Goal: Task Accomplishment & Management: Complete application form

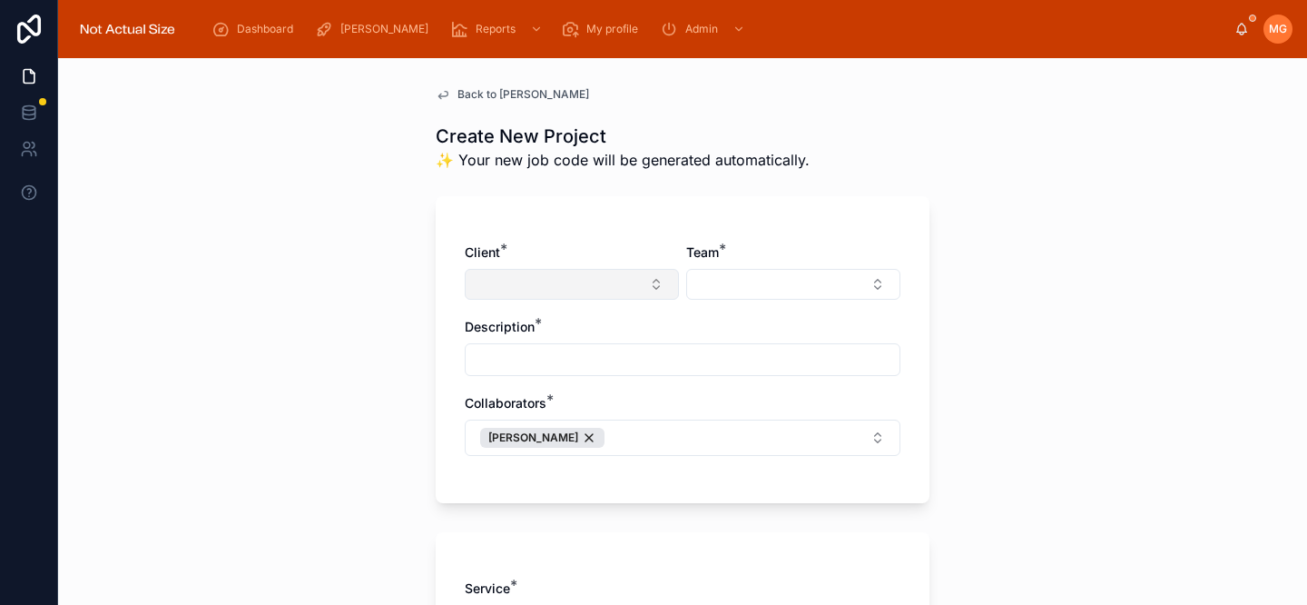
click at [614, 284] on button "Select Button" at bounding box center [572, 284] width 214 height 31
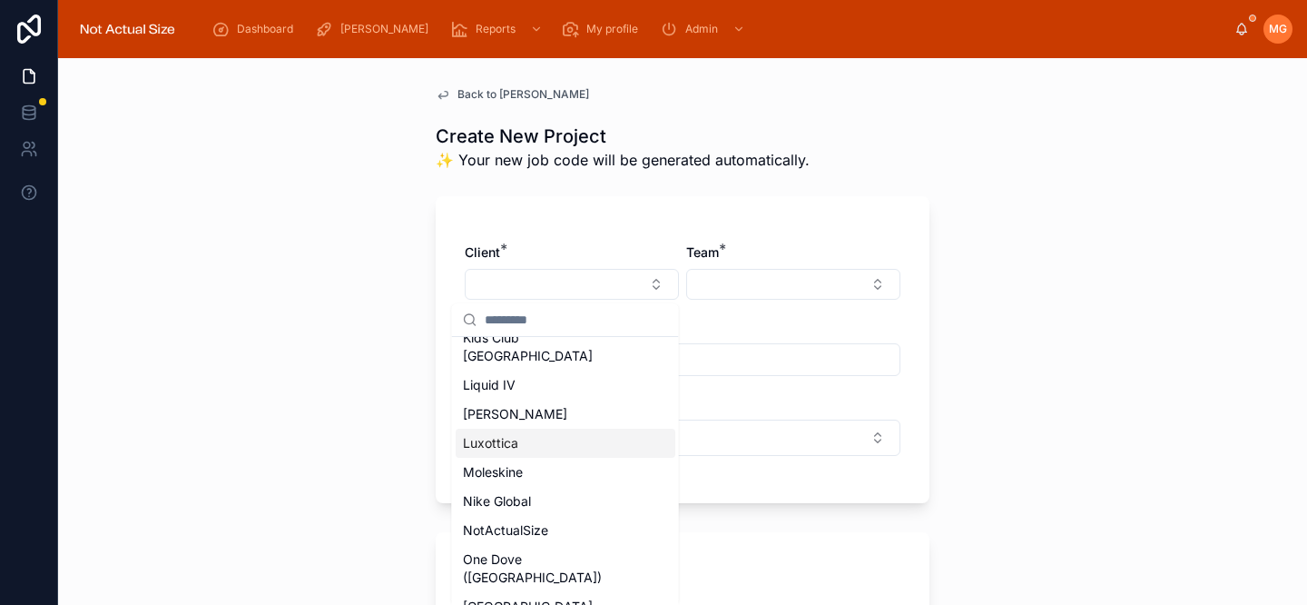
scroll to position [856, 0]
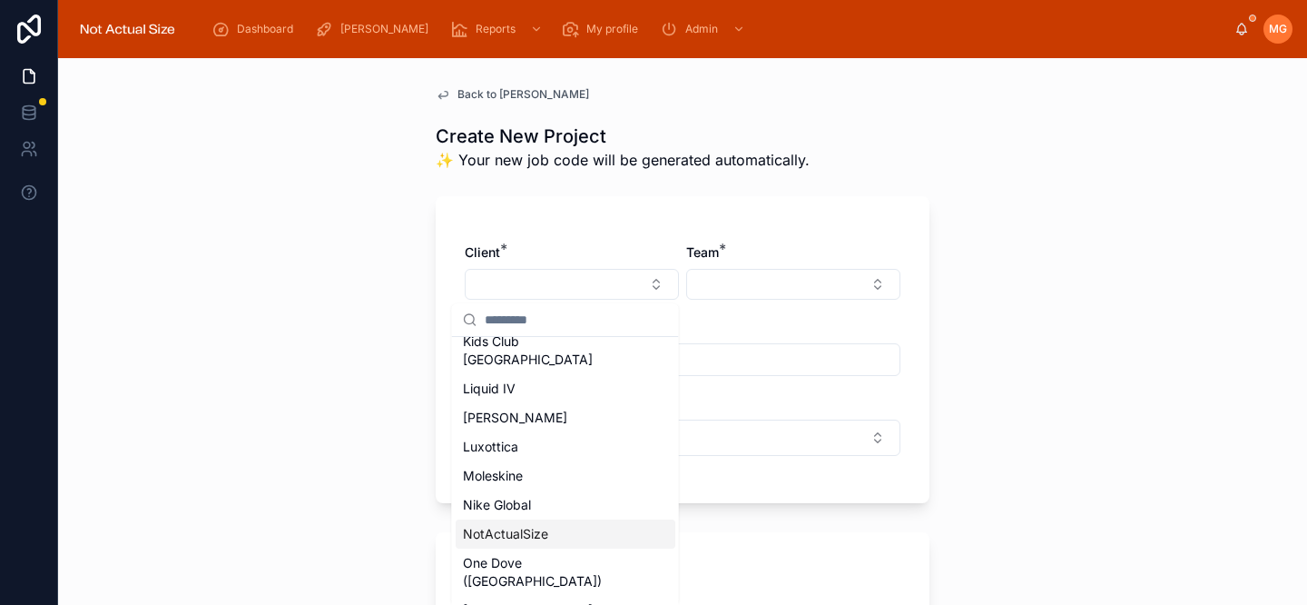
click at [565, 519] on div "NotActualSize" at bounding box center [566, 533] width 220 height 29
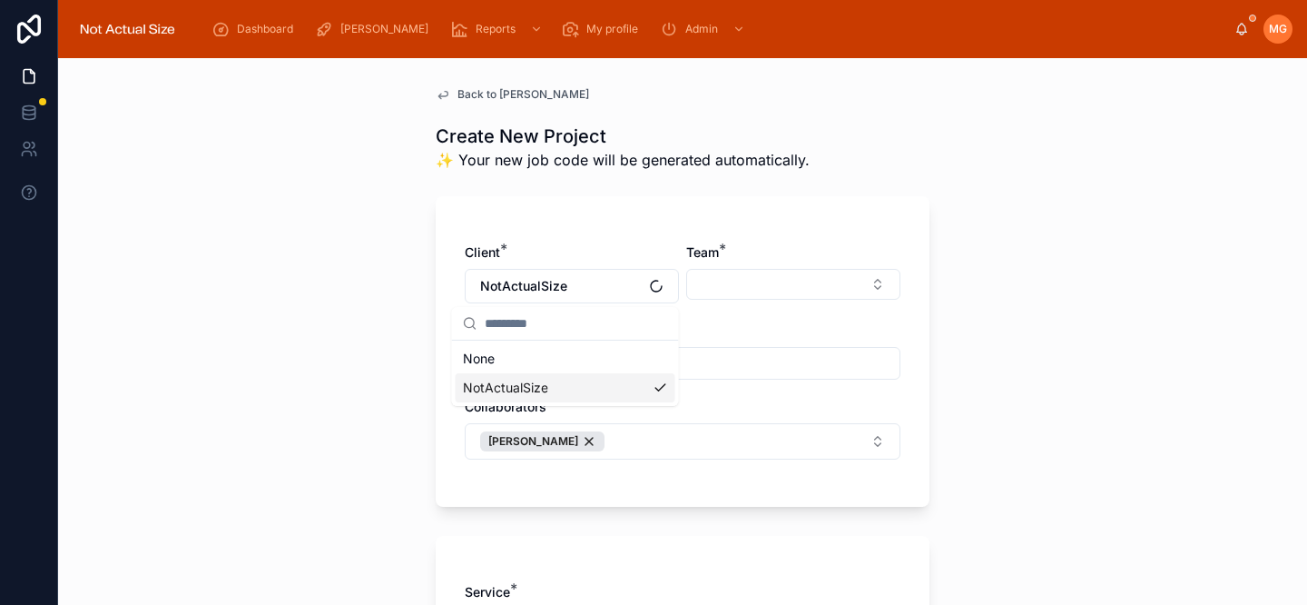
scroll to position [0, 0]
click at [718, 286] on button "Select Button" at bounding box center [793, 284] width 214 height 31
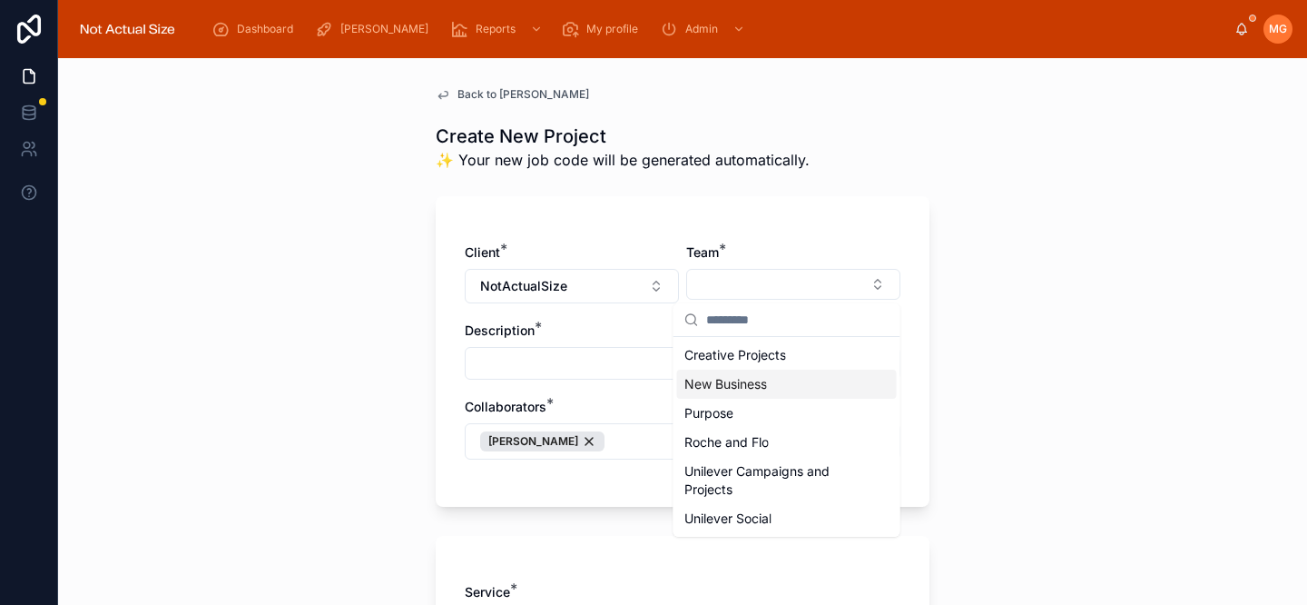
click at [755, 384] on span "New Business" at bounding box center [725, 384] width 83 height 18
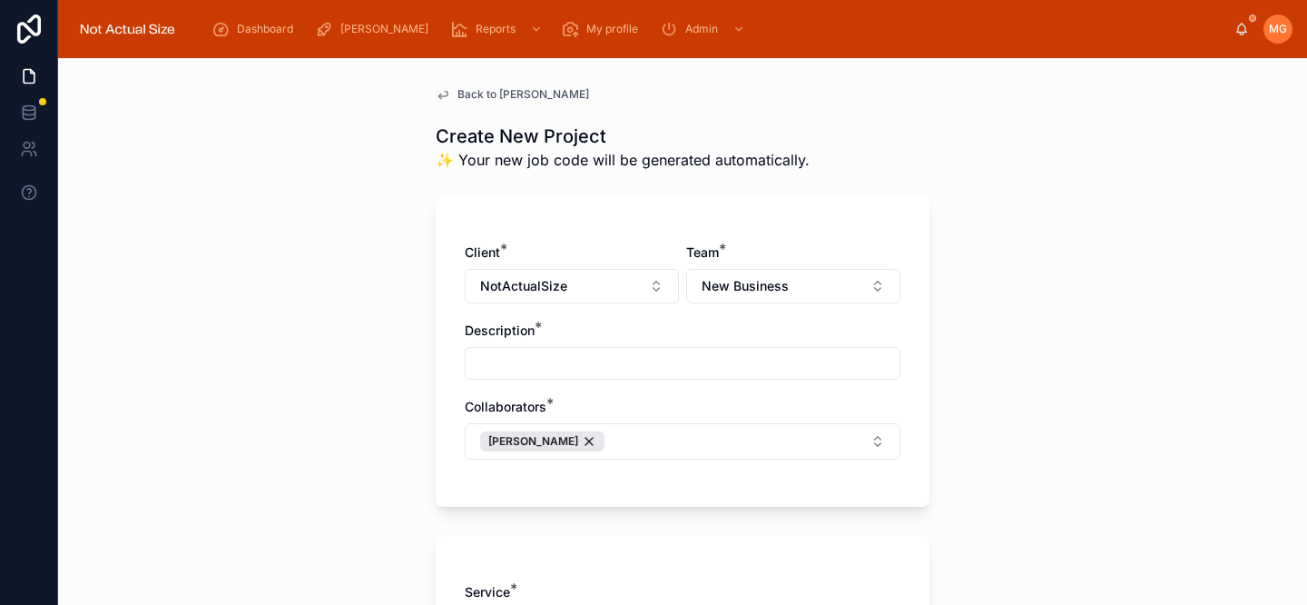
click at [741, 365] on input "text" at bounding box center [683, 362] width 434 height 25
type input "**********"
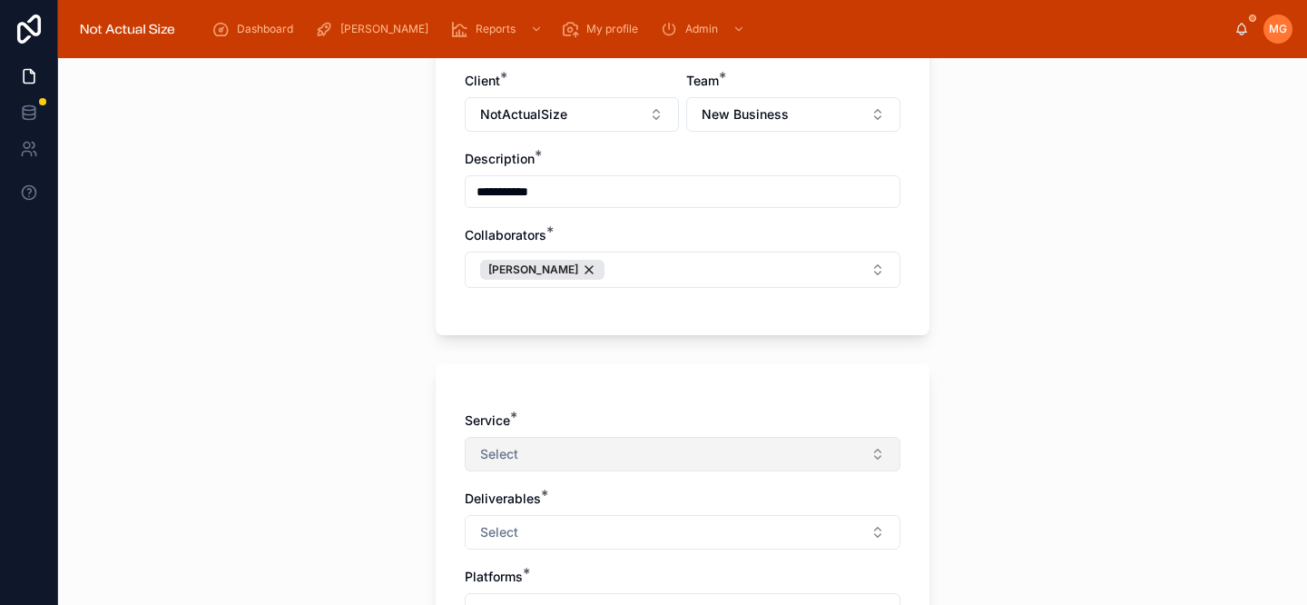
scroll to position [172, 0]
click at [646, 465] on button "Select" at bounding box center [683, 453] width 436 height 34
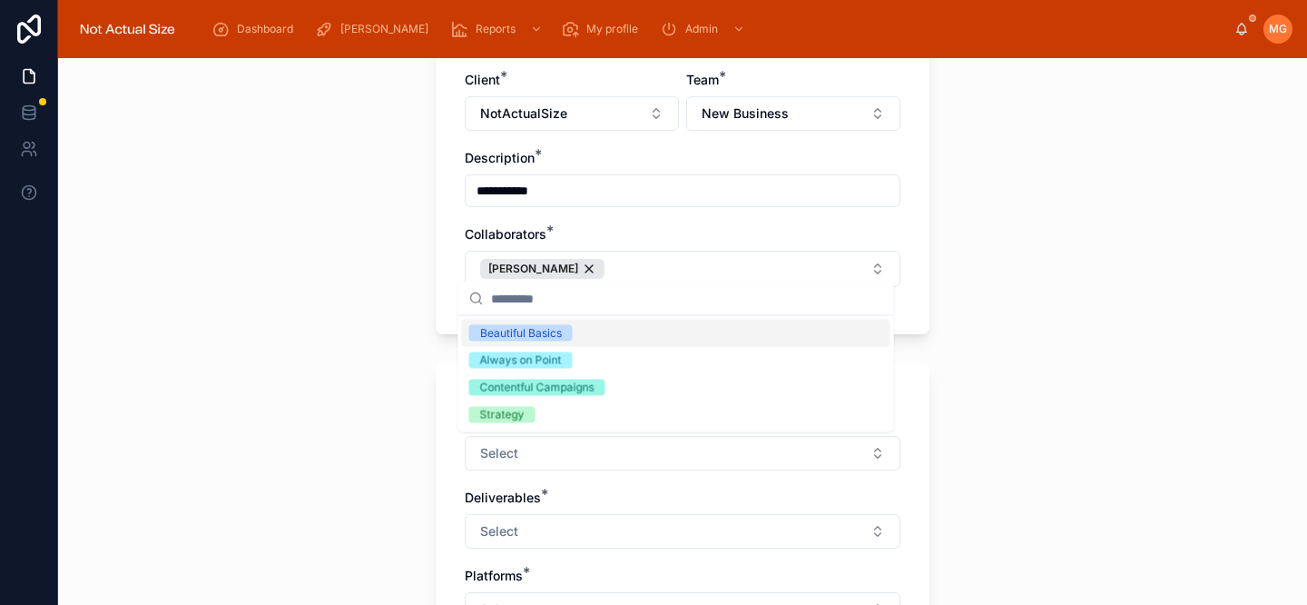
click at [623, 325] on div "Beautiful Basics" at bounding box center [676, 333] width 428 height 27
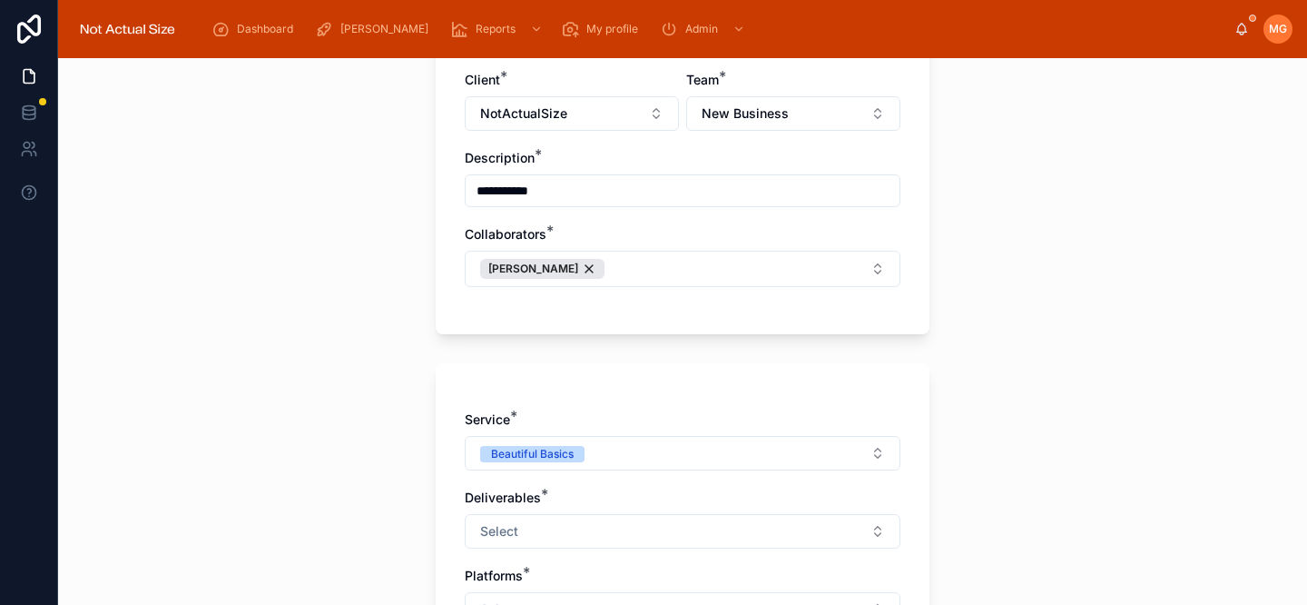
scroll to position [322, 0]
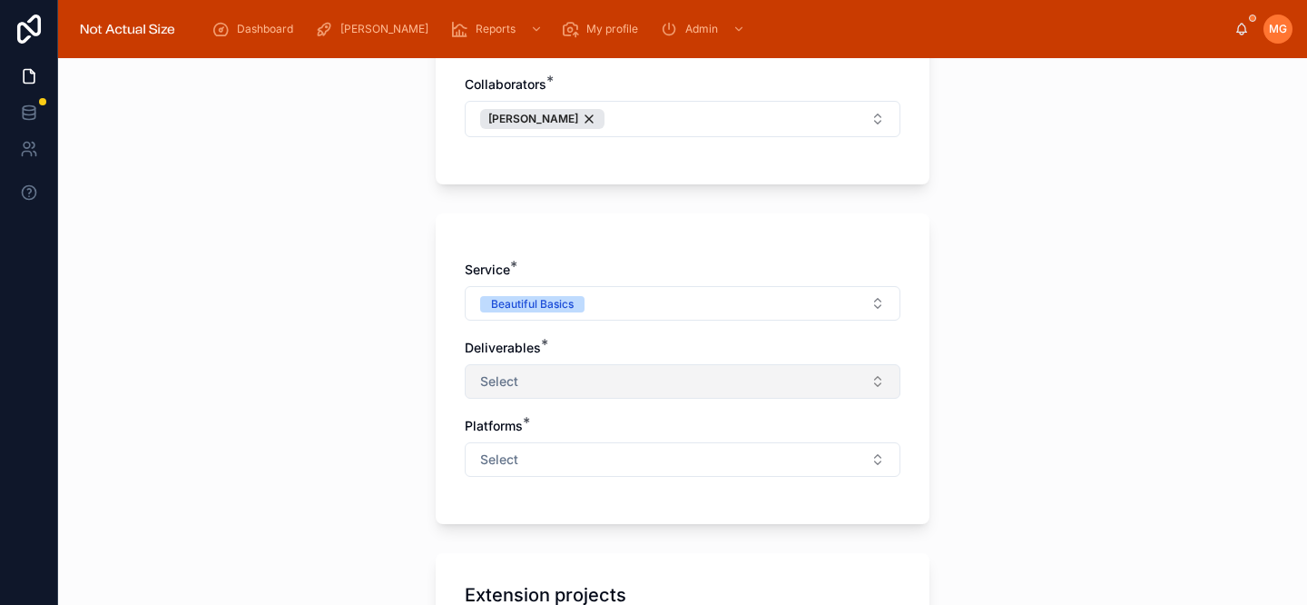
click at [595, 371] on button "Select" at bounding box center [683, 381] width 436 height 34
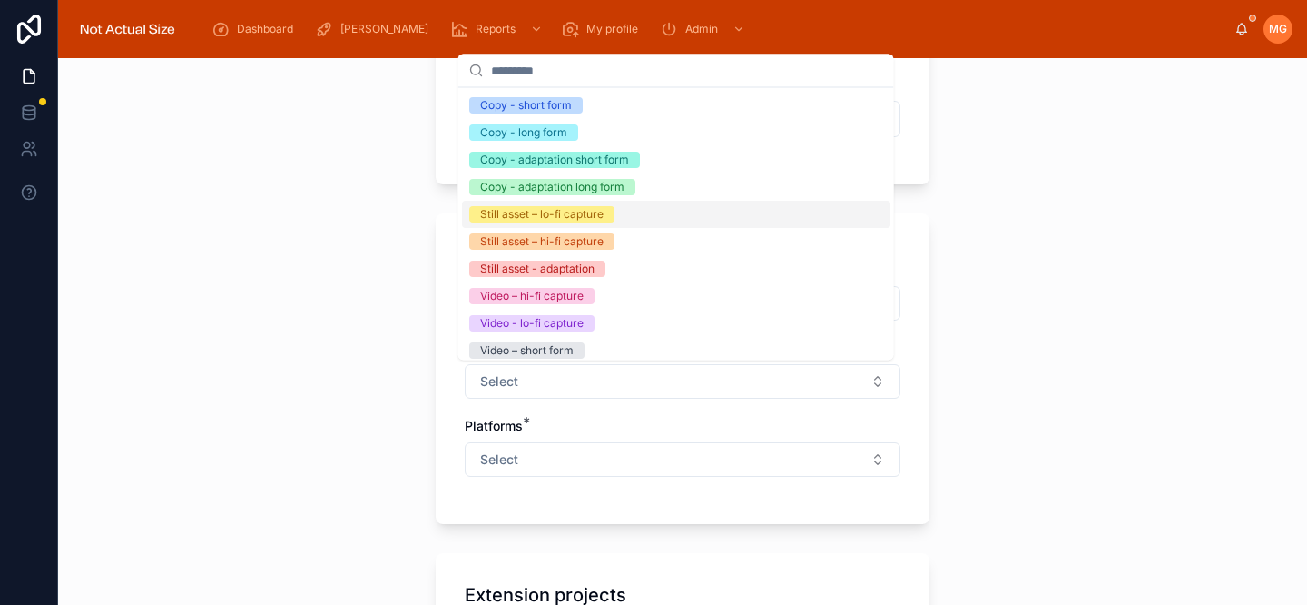
click at [622, 222] on div "Still asset – lo-fi capture" at bounding box center [676, 214] width 428 height 27
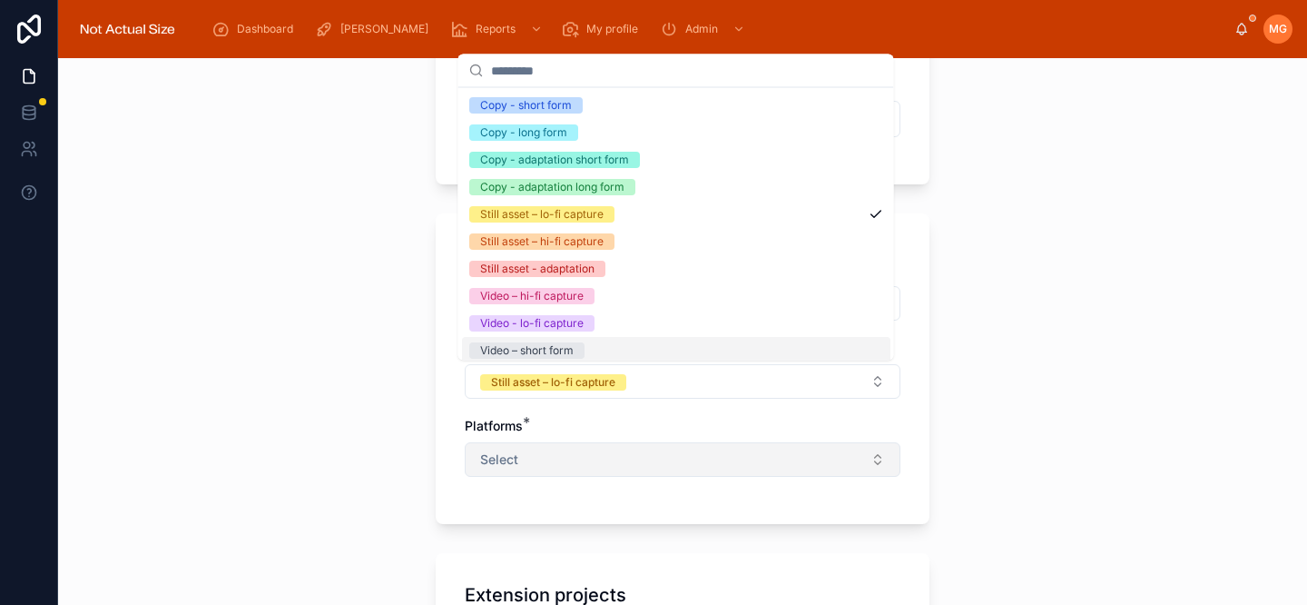
click at [587, 465] on button "Select" at bounding box center [683, 459] width 436 height 34
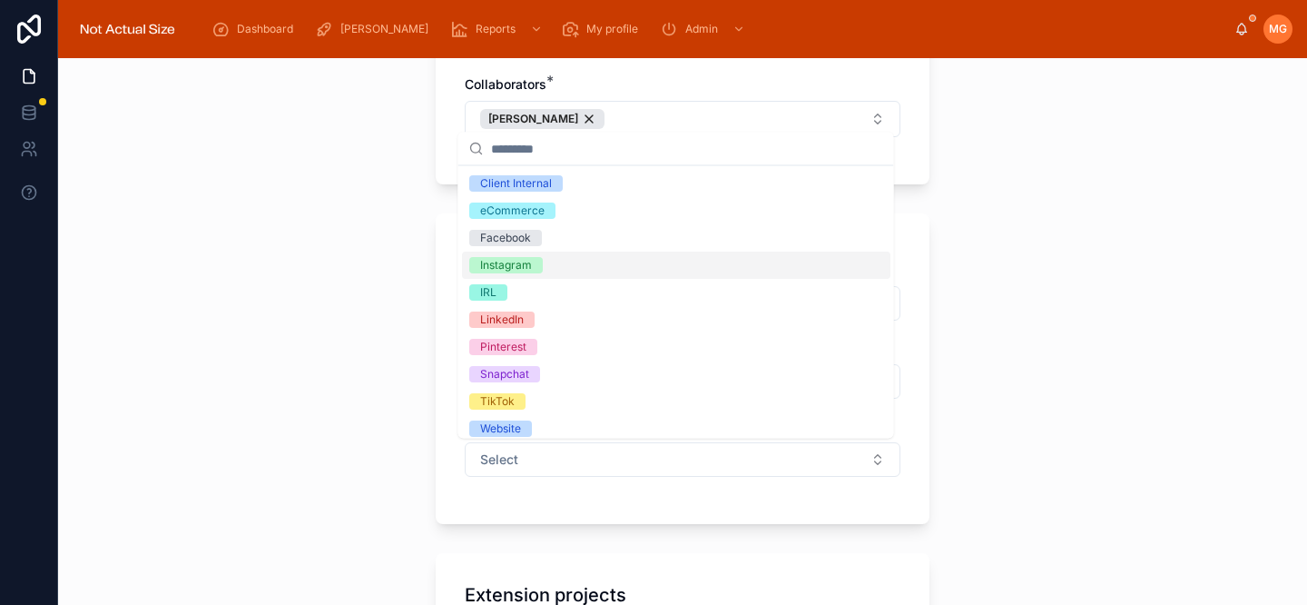
click at [561, 268] on div "Instagram" at bounding box center [676, 264] width 428 height 27
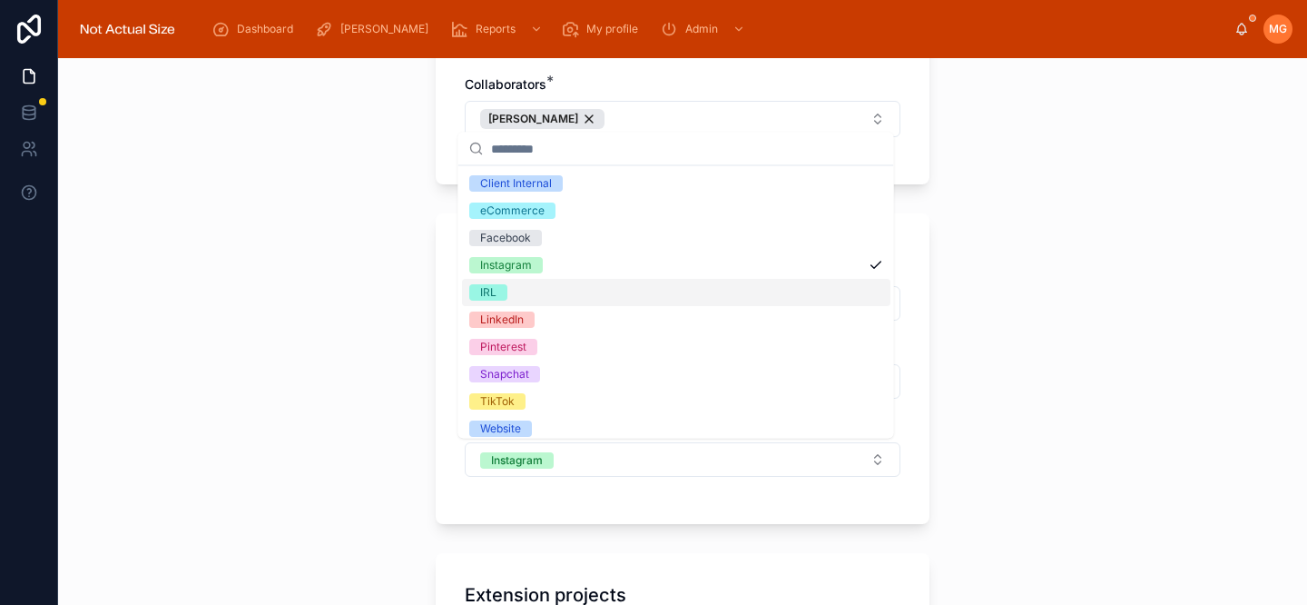
click at [369, 354] on div "**********" at bounding box center [682, 331] width 1249 height 546
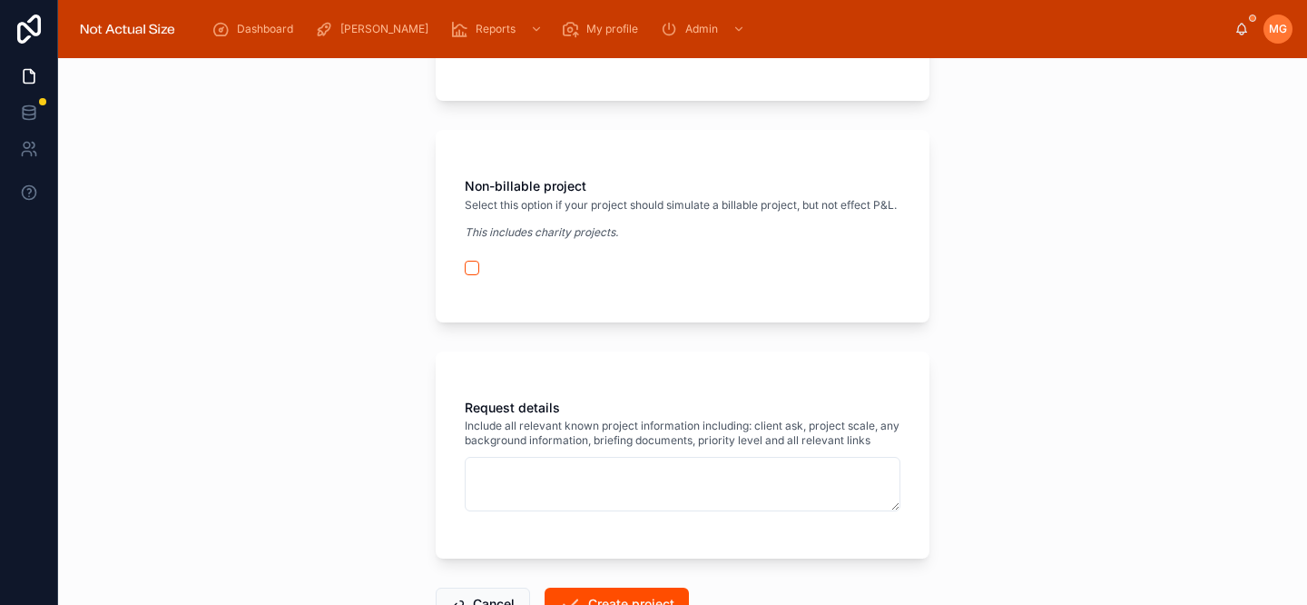
scroll to position [1067, 0]
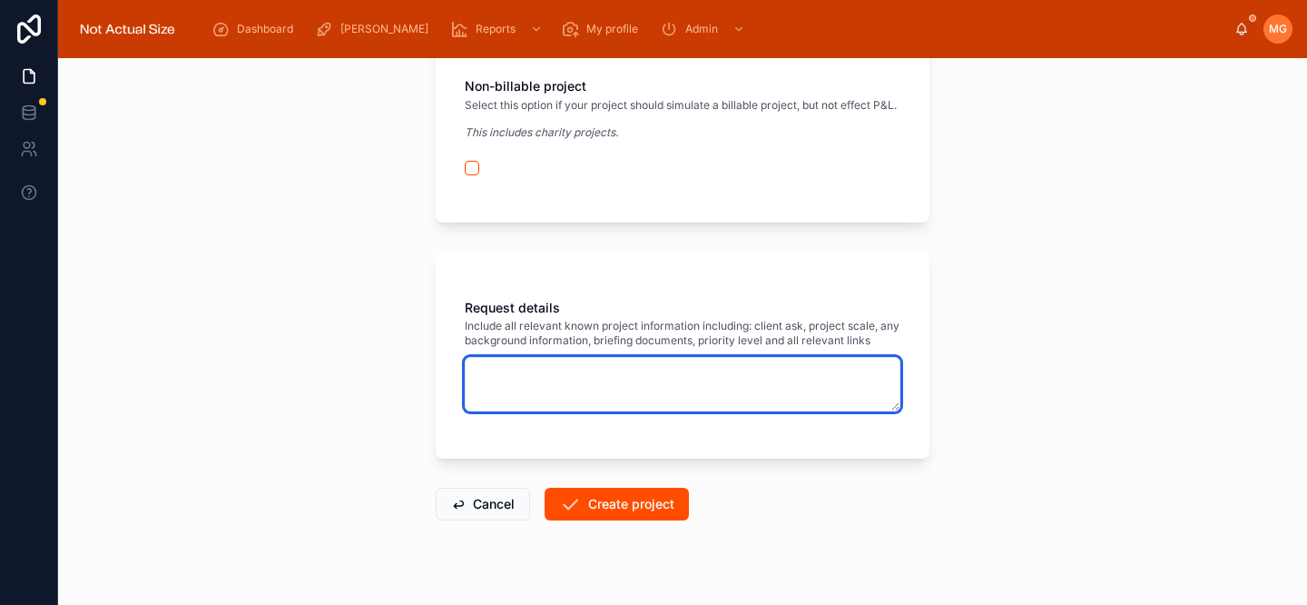
click at [530, 395] on textarea at bounding box center [683, 384] width 436 height 54
type textarea "**********"
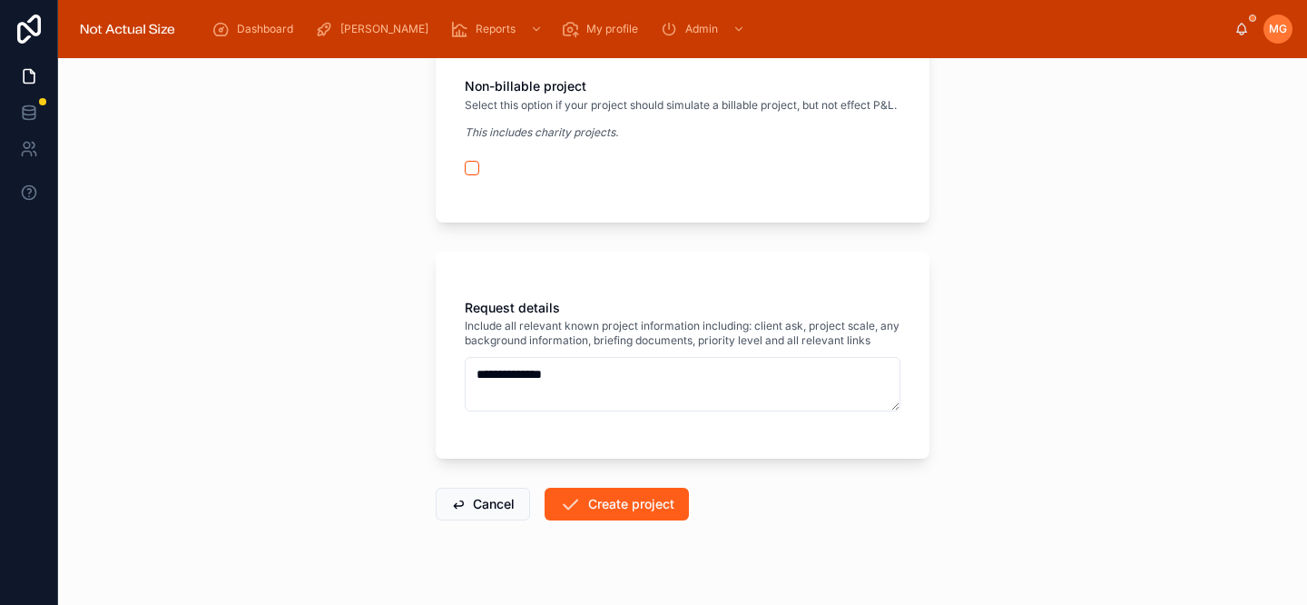
click at [623, 517] on button "Create project" at bounding box center [617, 503] width 144 height 33
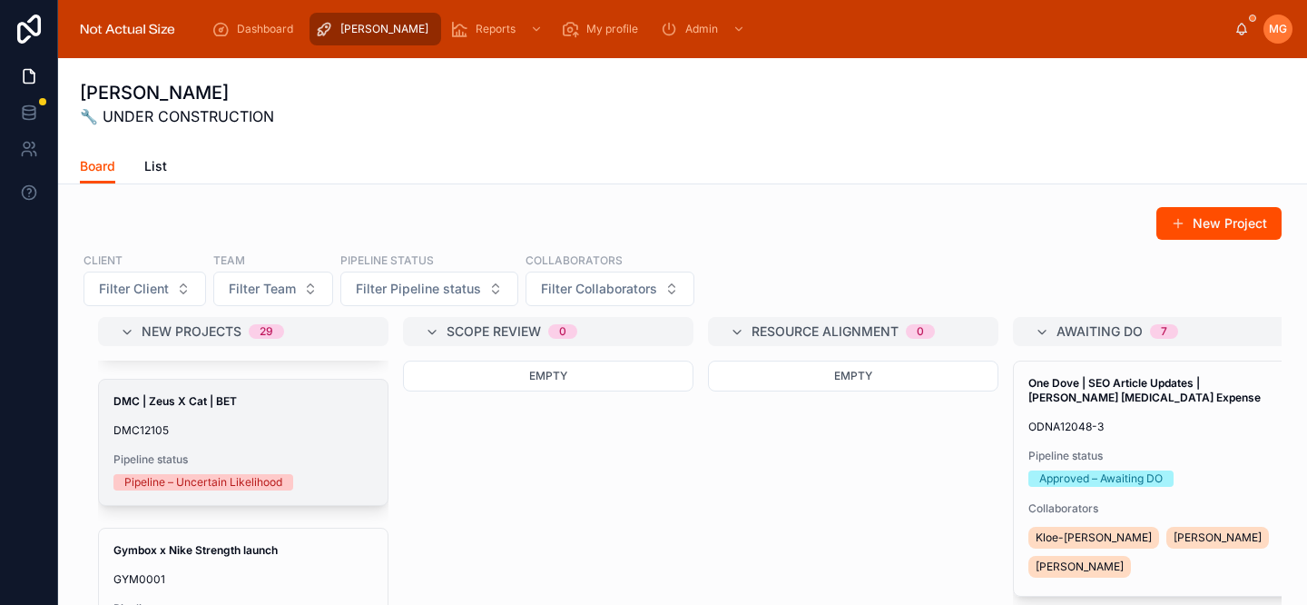
scroll to position [3393, 0]
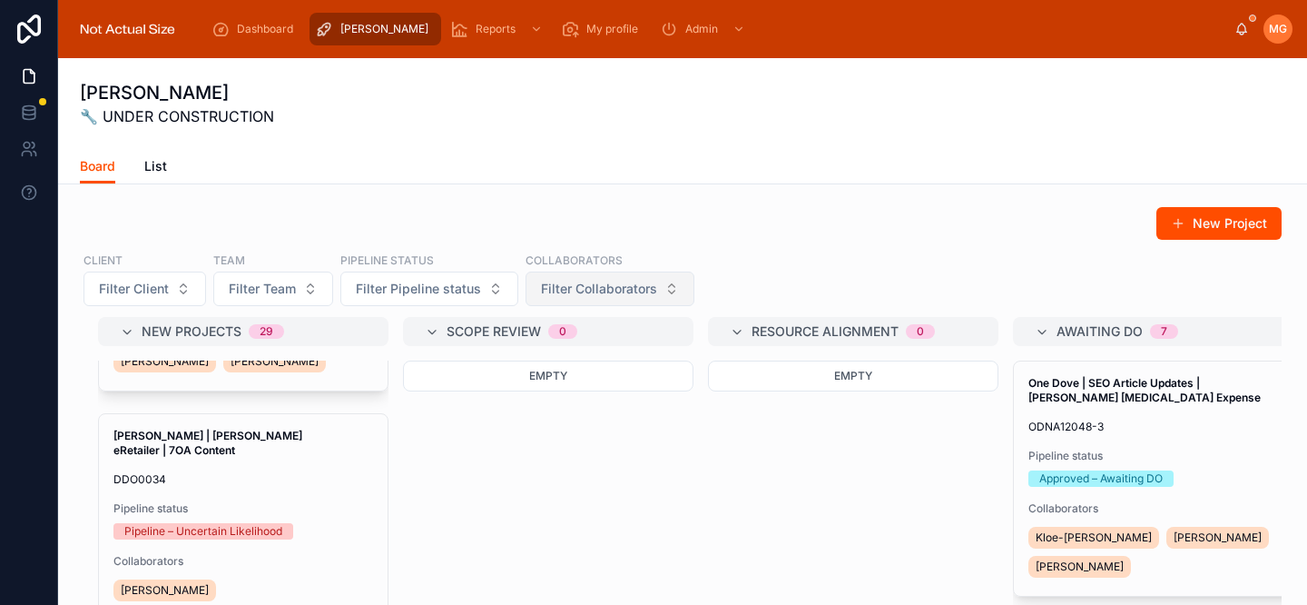
click at [568, 274] on button "Filter Collaborators" at bounding box center [610, 288] width 169 height 34
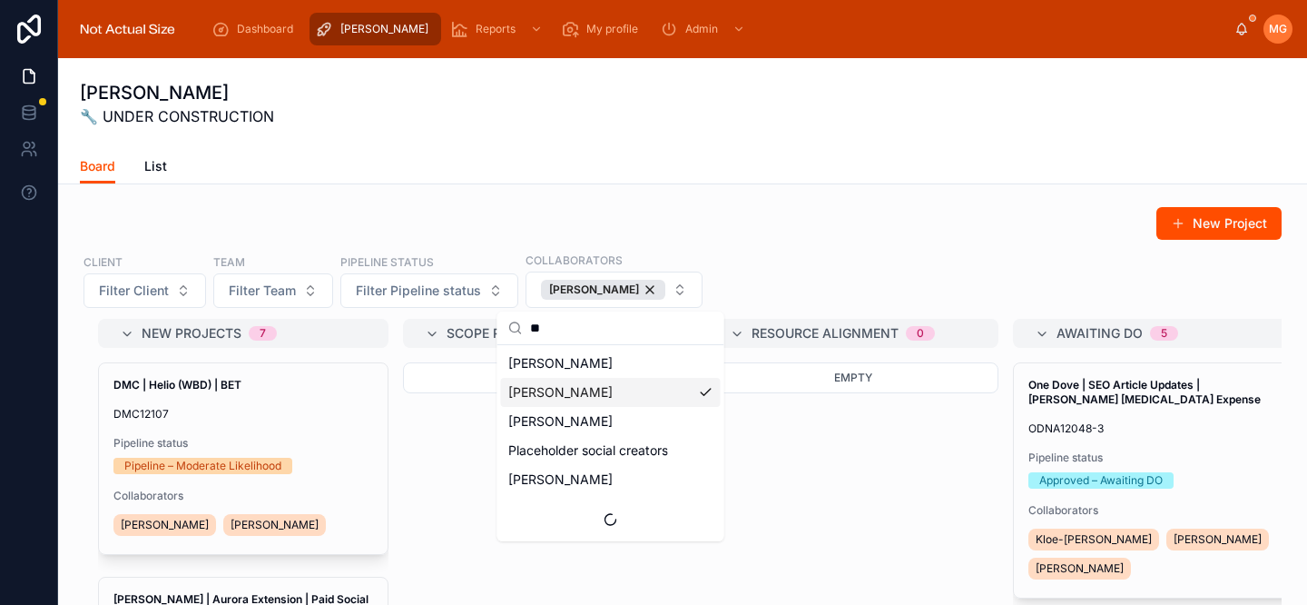
type input "**"
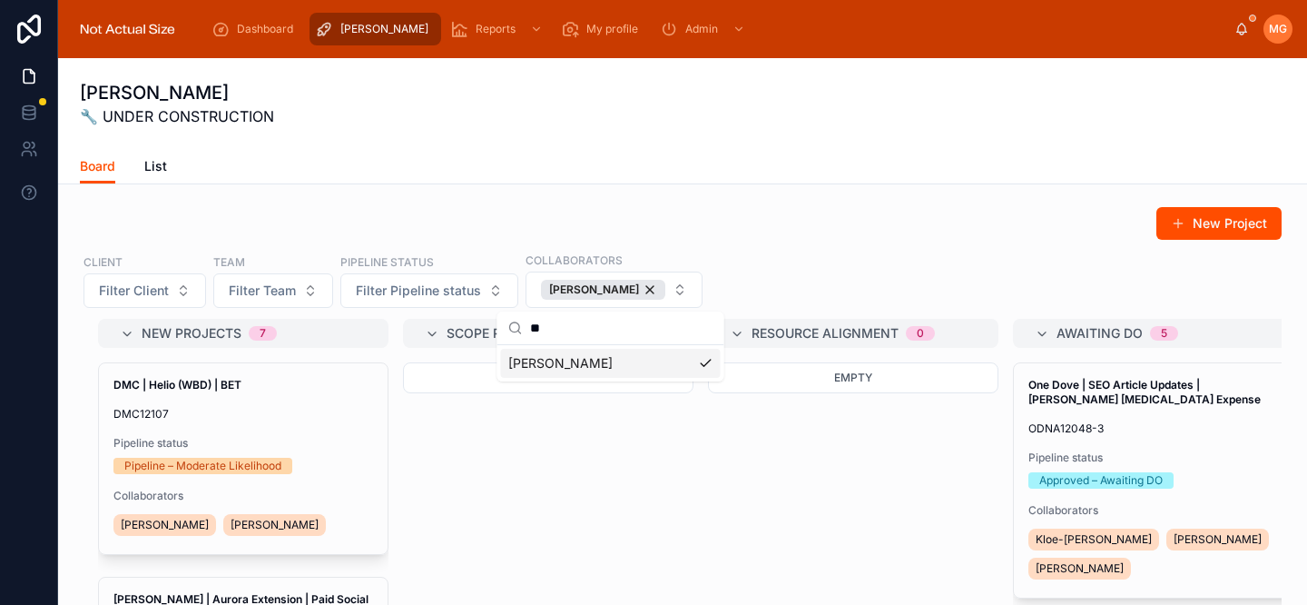
click at [782, 216] on div "New Project" at bounding box center [683, 223] width 1198 height 34
click at [652, 290] on div "[PERSON_NAME]" at bounding box center [603, 290] width 124 height 20
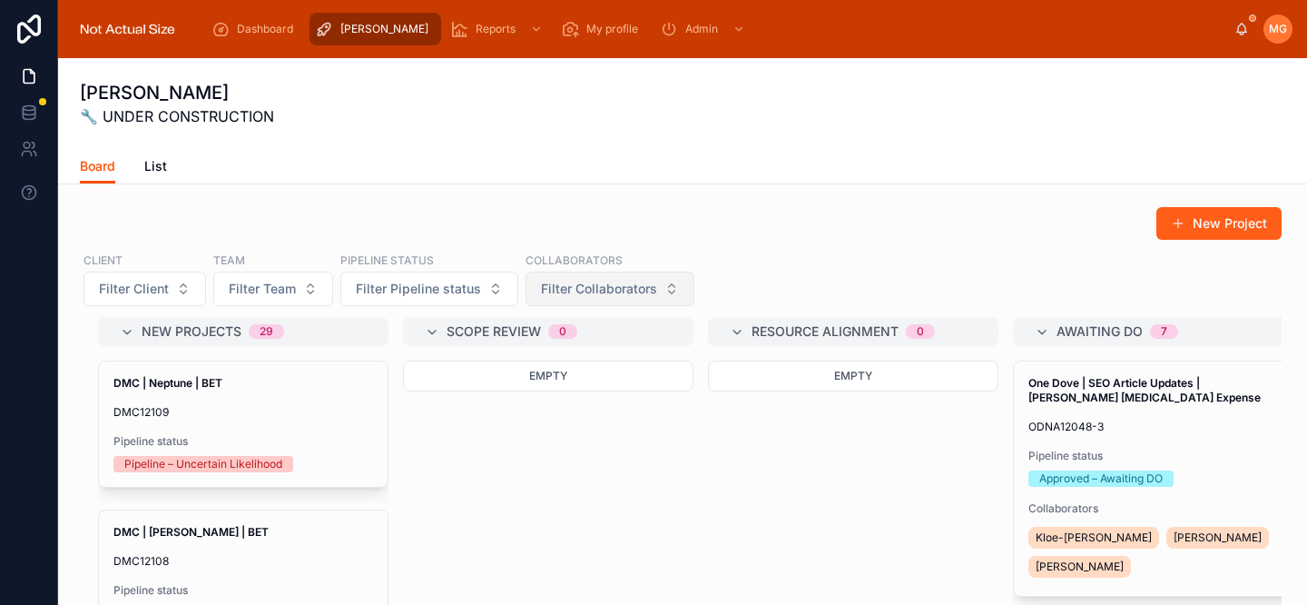
click at [1221, 226] on button "New Project" at bounding box center [1218, 223] width 125 height 33
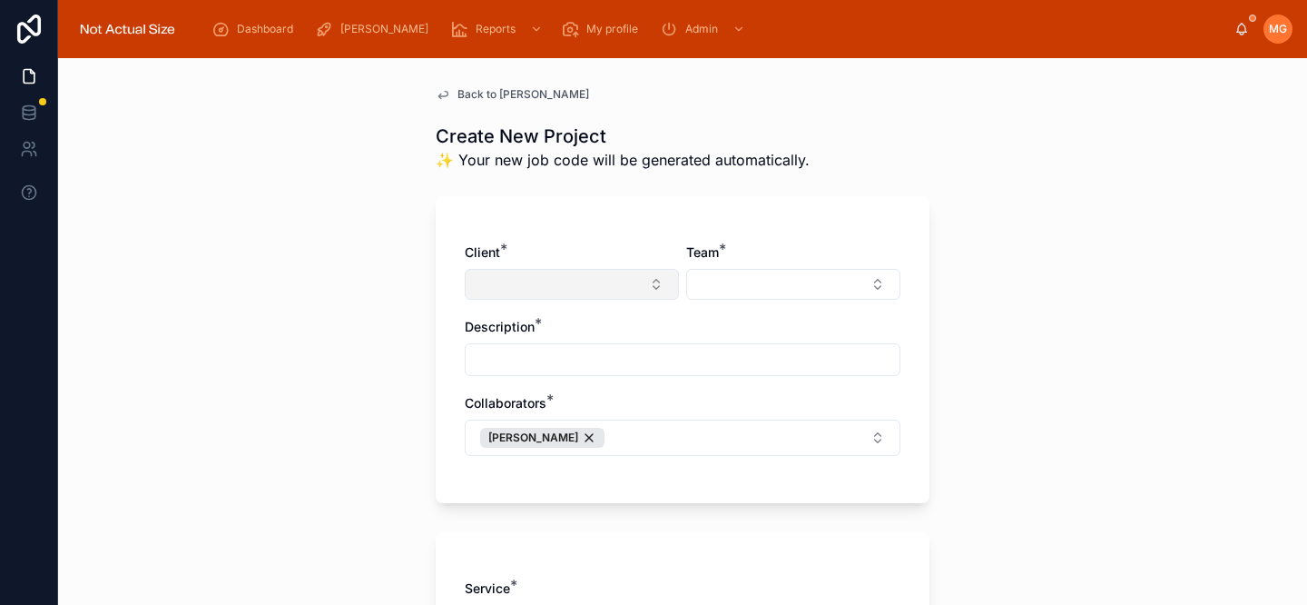
click at [536, 289] on button "Select Button" at bounding box center [572, 284] width 214 height 31
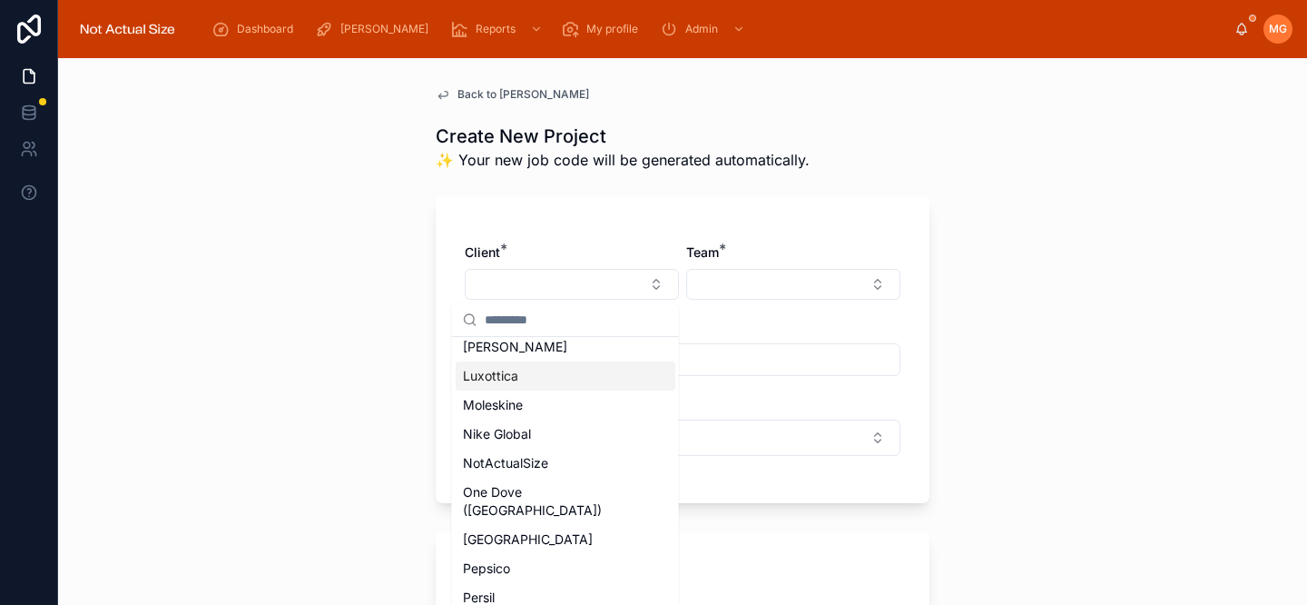
scroll to position [929, 0]
click at [579, 476] on div "One Dove ([GEOGRAPHIC_DATA])" at bounding box center [566, 499] width 220 height 47
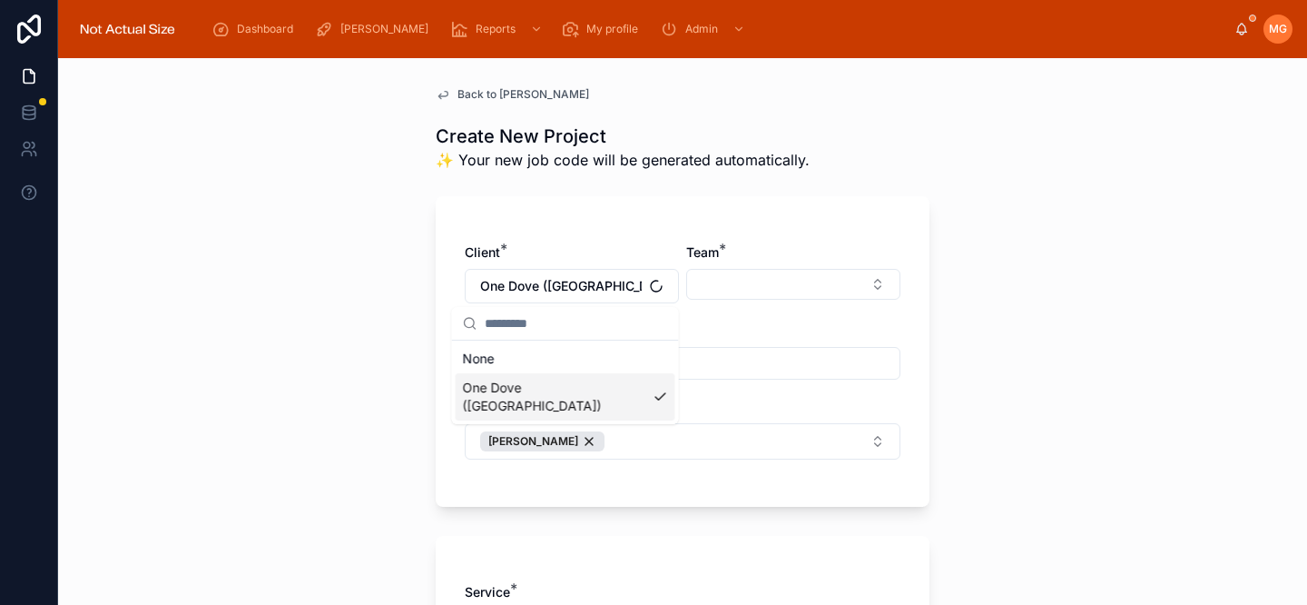
scroll to position [0, 0]
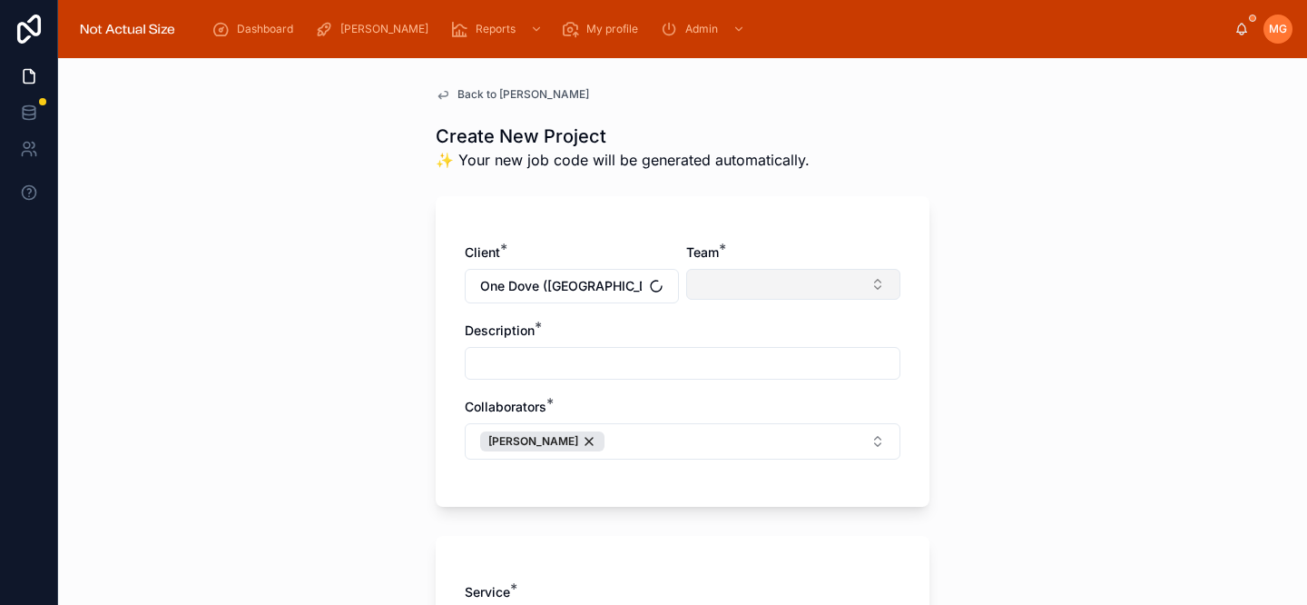
click at [733, 280] on button "Select Button" at bounding box center [793, 284] width 214 height 31
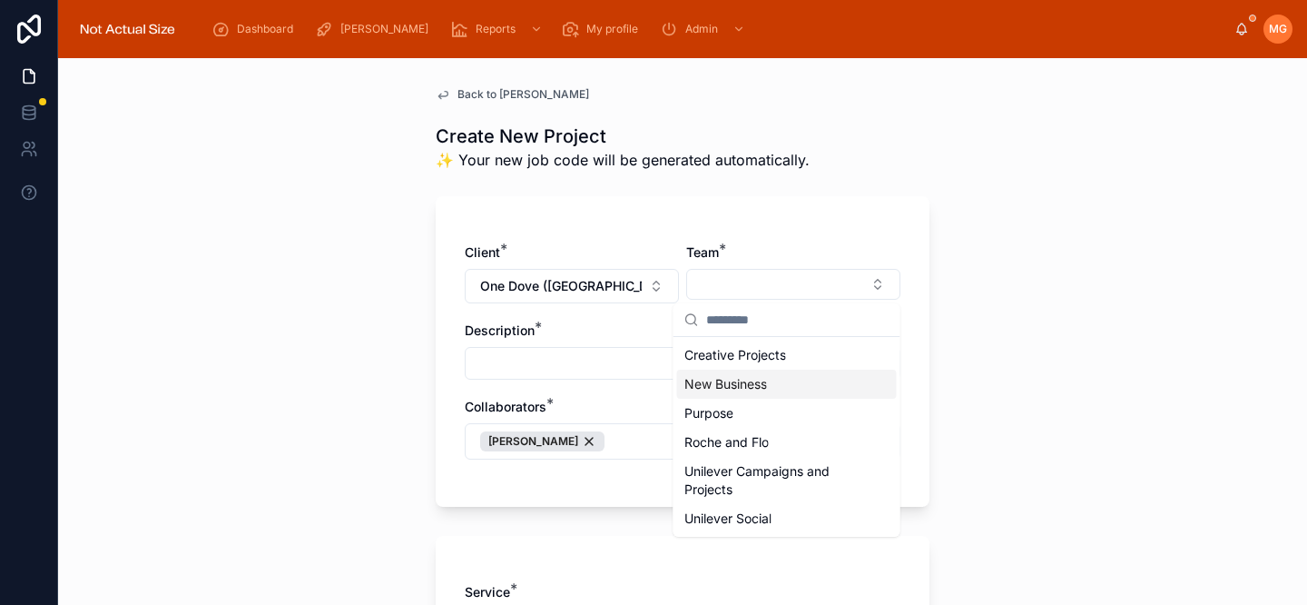
click at [758, 386] on span "New Business" at bounding box center [725, 384] width 83 height 18
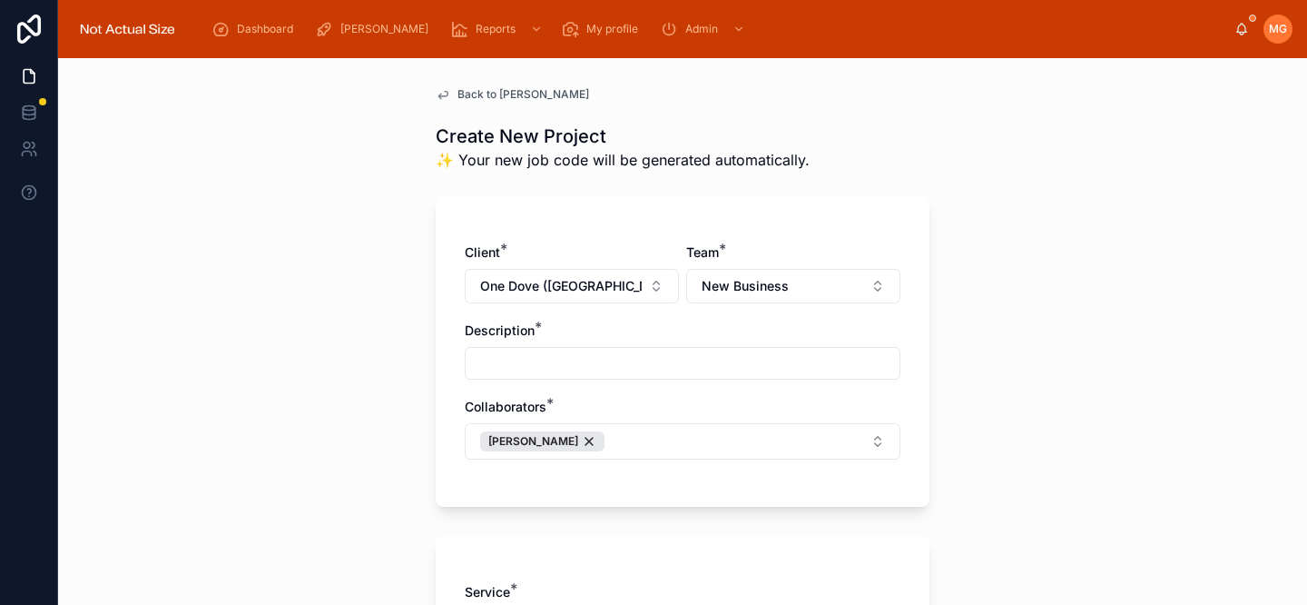
click at [619, 365] on input "text" at bounding box center [683, 362] width 434 height 25
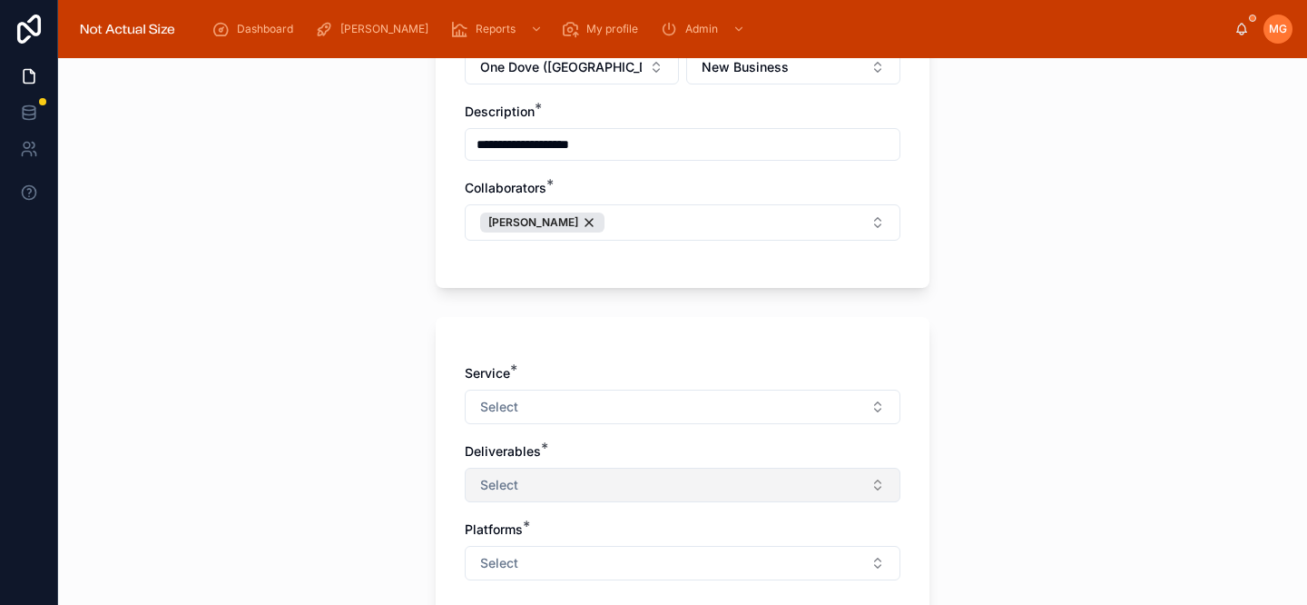
scroll to position [266, 0]
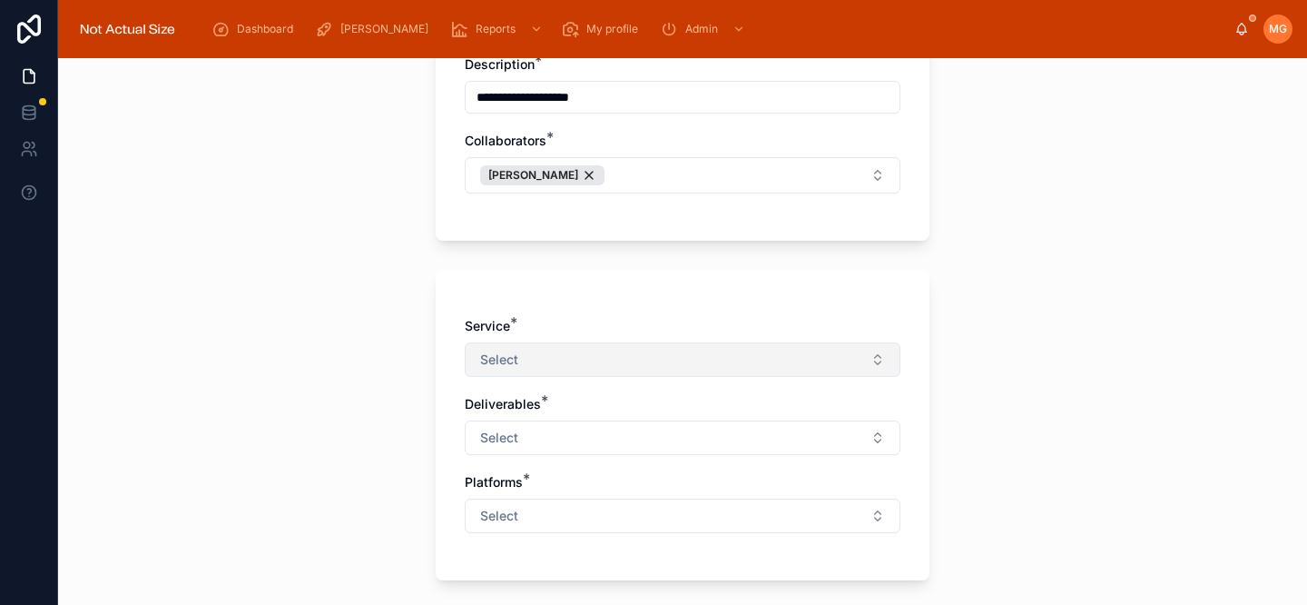
type input "**********"
click at [559, 356] on button "Select" at bounding box center [683, 359] width 436 height 34
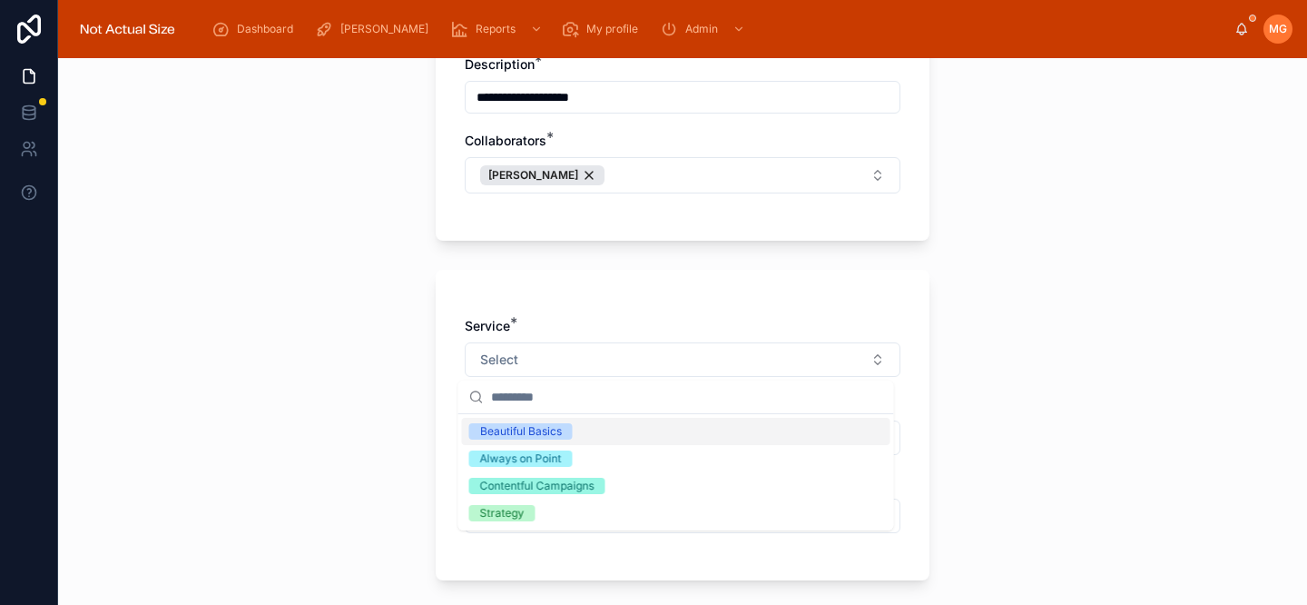
click at [548, 439] on div "Beautiful Basics" at bounding box center [676, 431] width 428 height 27
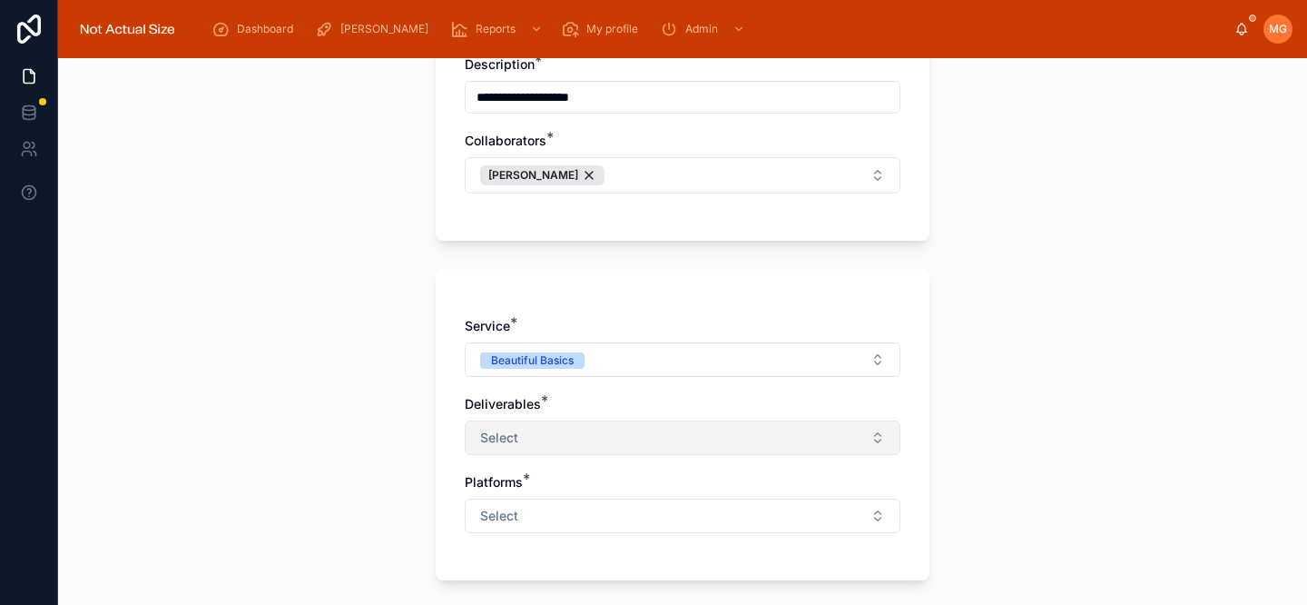
click at [527, 448] on button "Select" at bounding box center [683, 437] width 436 height 34
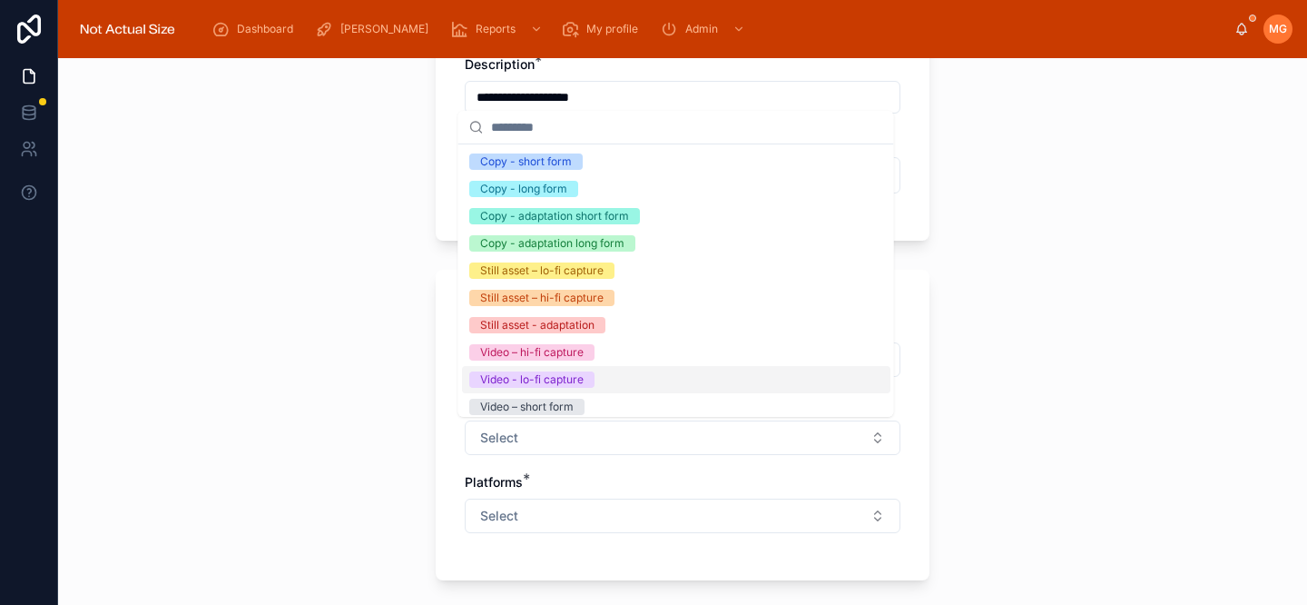
click at [565, 369] on div "Video - lo-fi capture" at bounding box center [676, 379] width 428 height 27
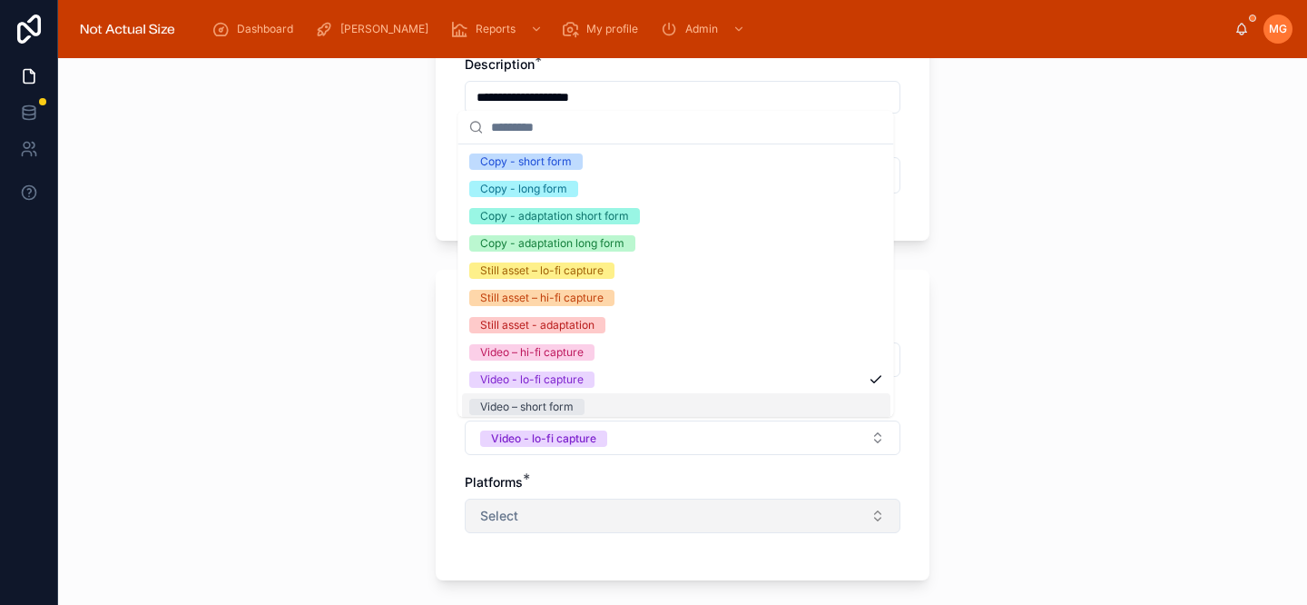
click at [543, 514] on button "Select" at bounding box center [683, 515] width 436 height 34
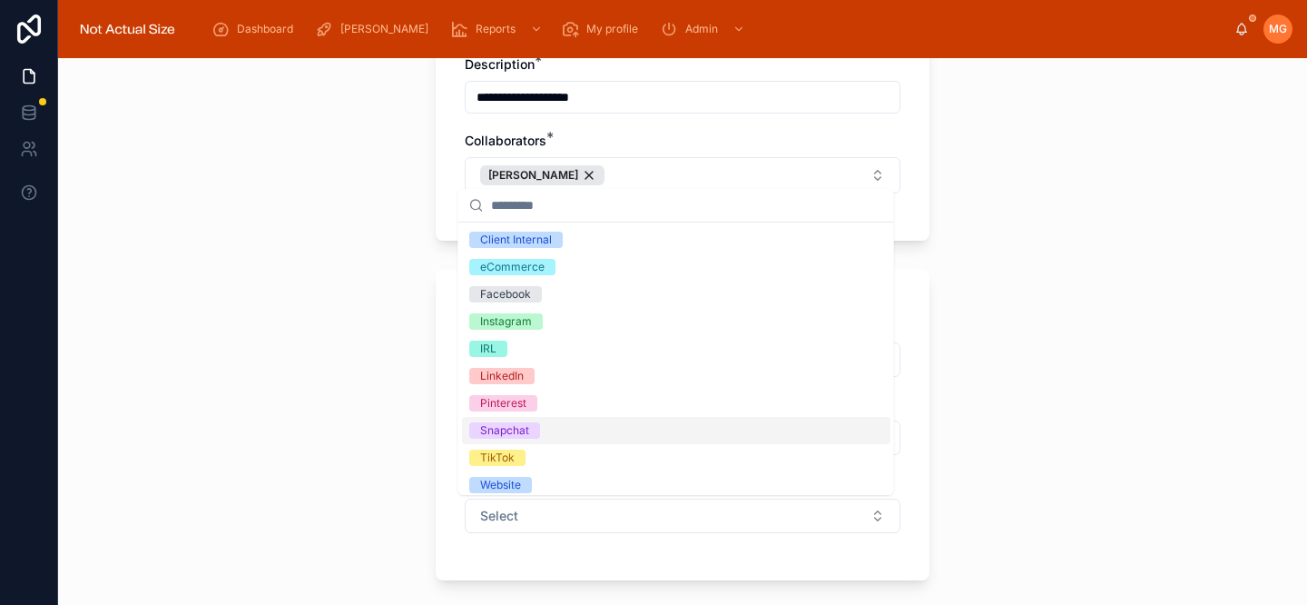
click at [555, 430] on div "Snapchat" at bounding box center [676, 430] width 428 height 27
click at [323, 429] on div "**********" at bounding box center [682, 331] width 1249 height 546
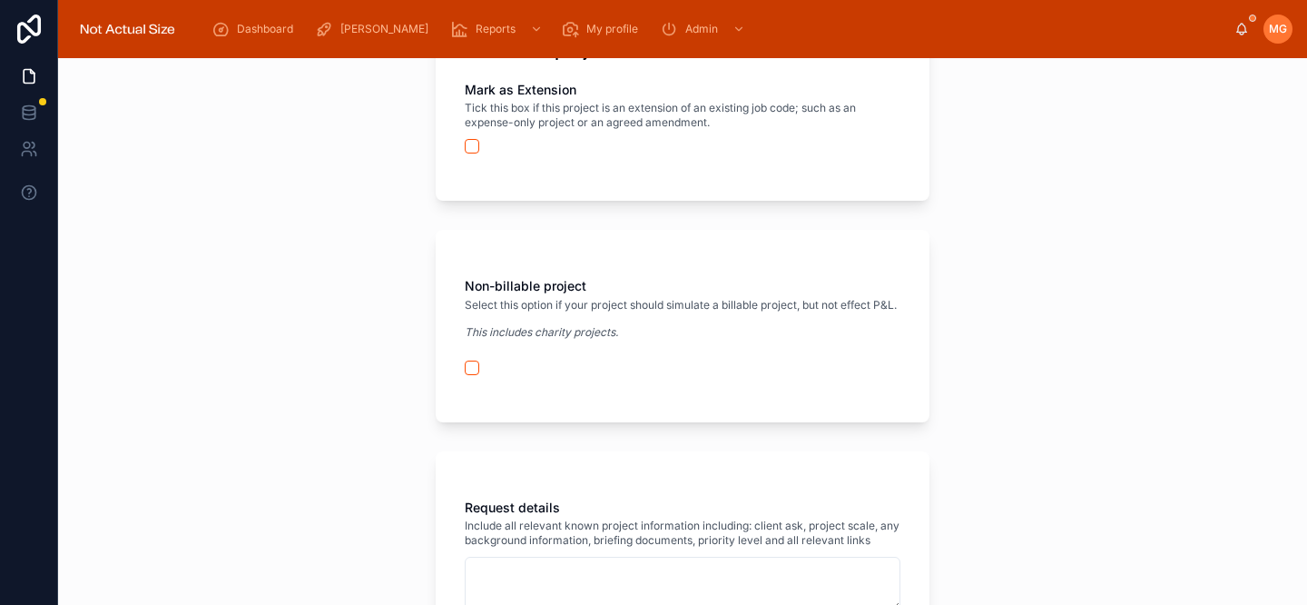
scroll to position [1115, 0]
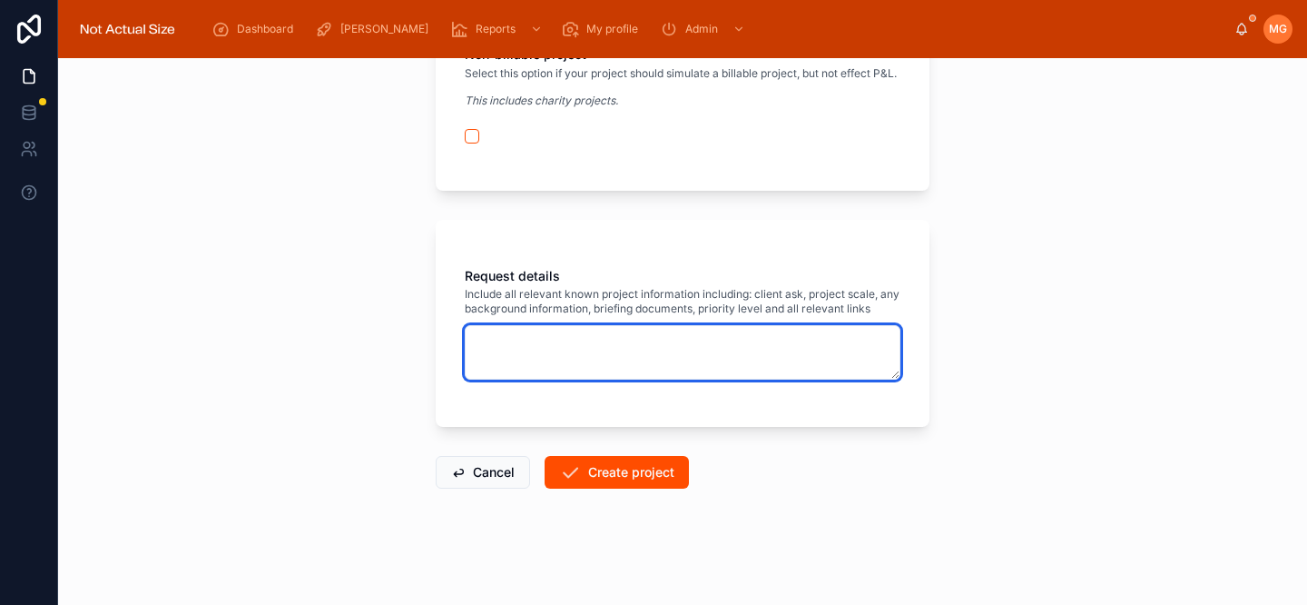
click at [570, 360] on textarea at bounding box center [683, 352] width 436 height 54
type textarea "**********"
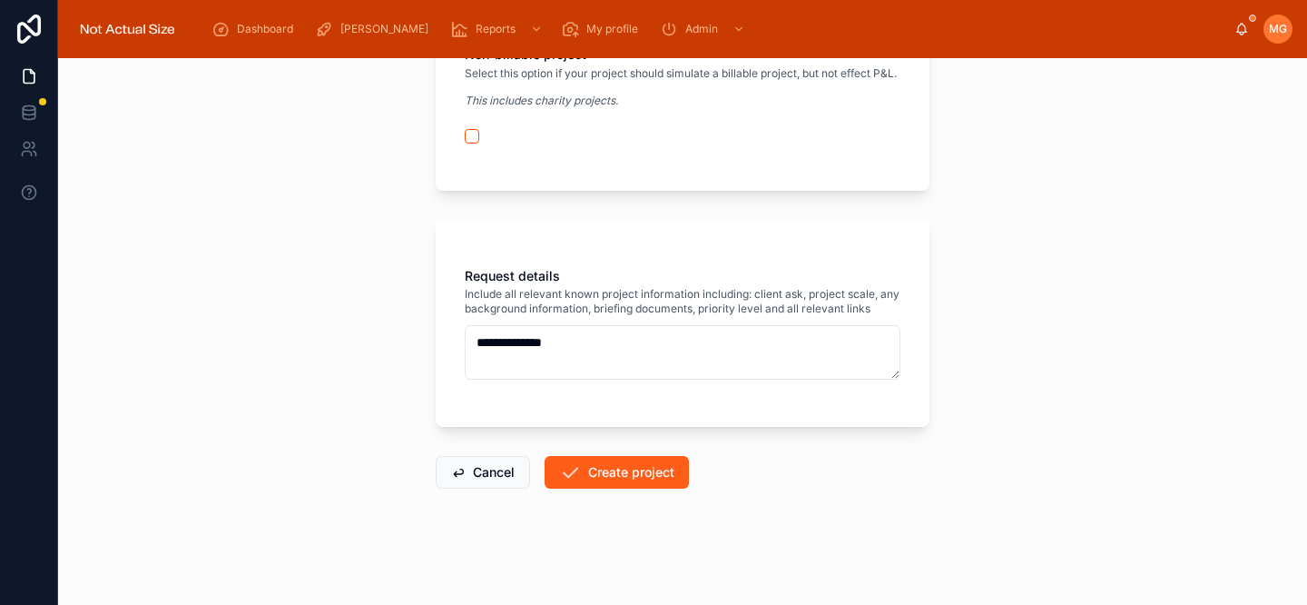
click at [615, 480] on button "Create project" at bounding box center [617, 472] width 144 height 33
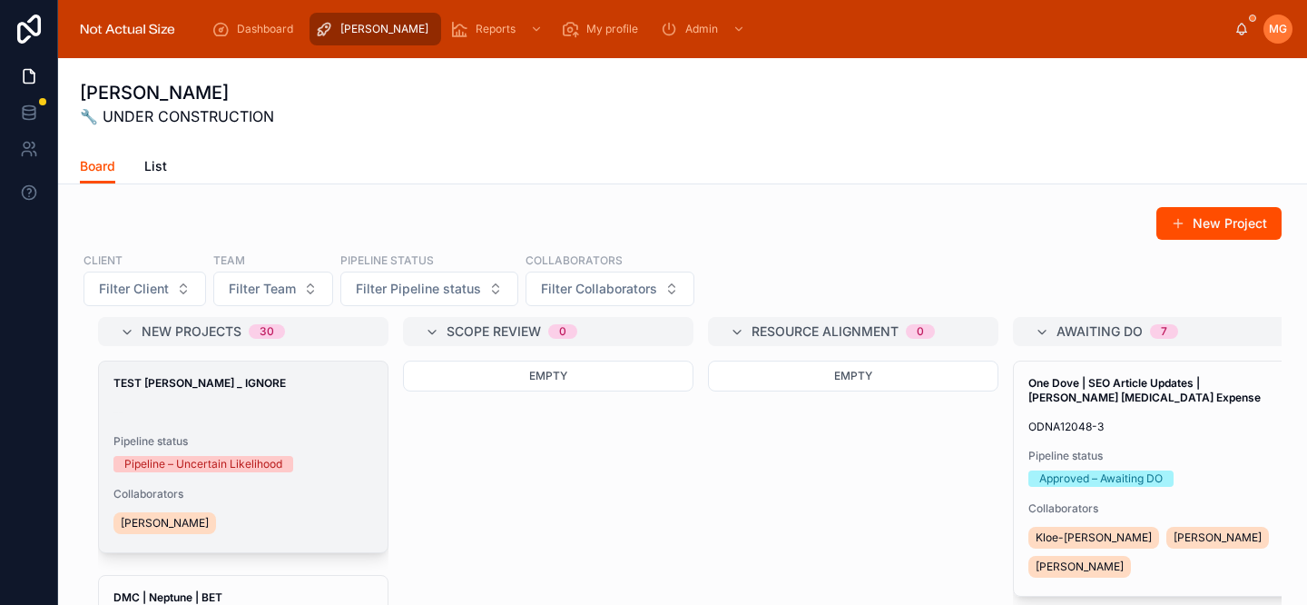
click at [214, 396] on div "TEST [PERSON_NAME] _ IGNORE -- Pipeline status Pipeline – Uncertain Likelihood …" at bounding box center [243, 456] width 289 height 191
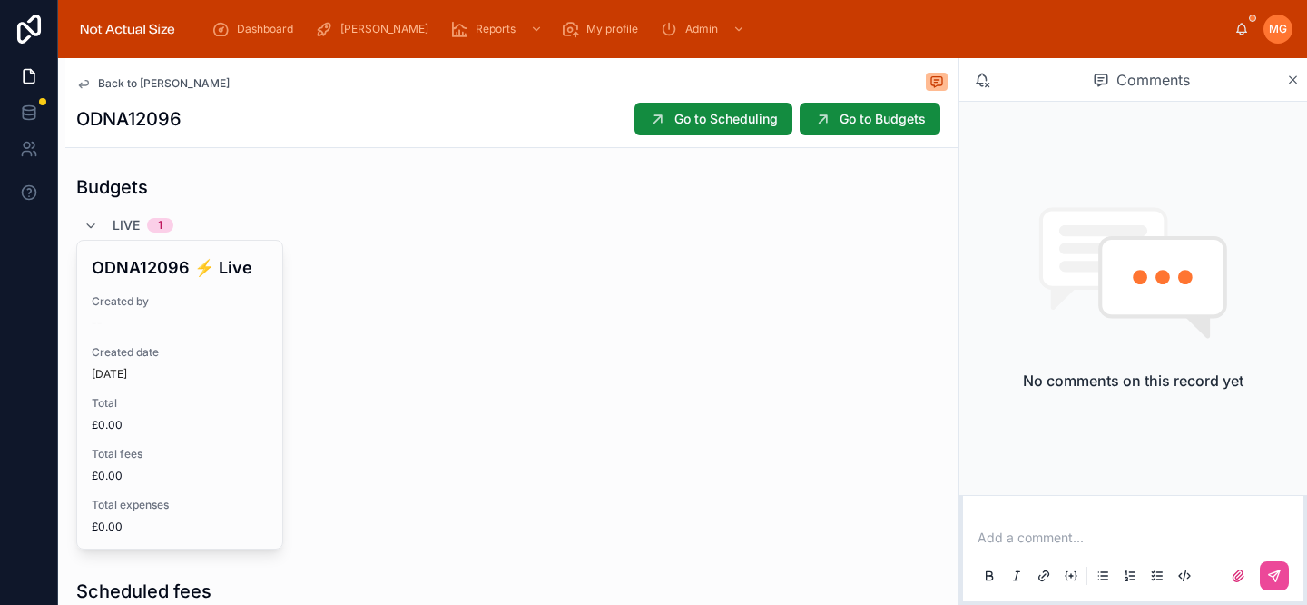
scroll to position [611, 0]
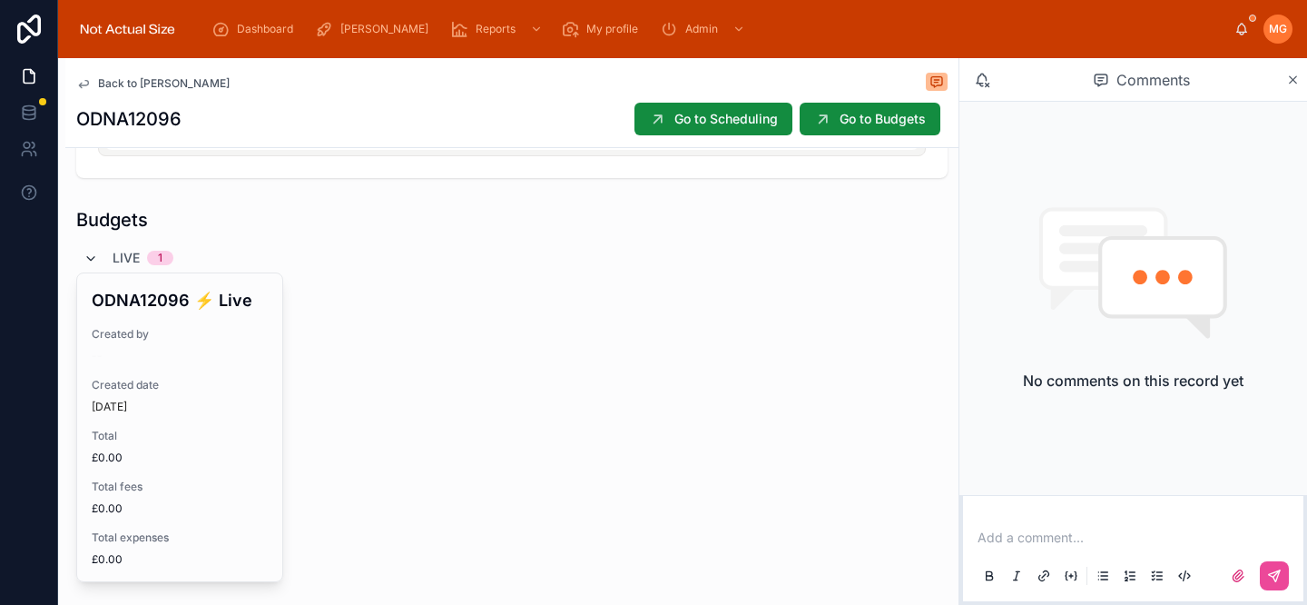
click at [87, 253] on icon at bounding box center [91, 258] width 15 height 15
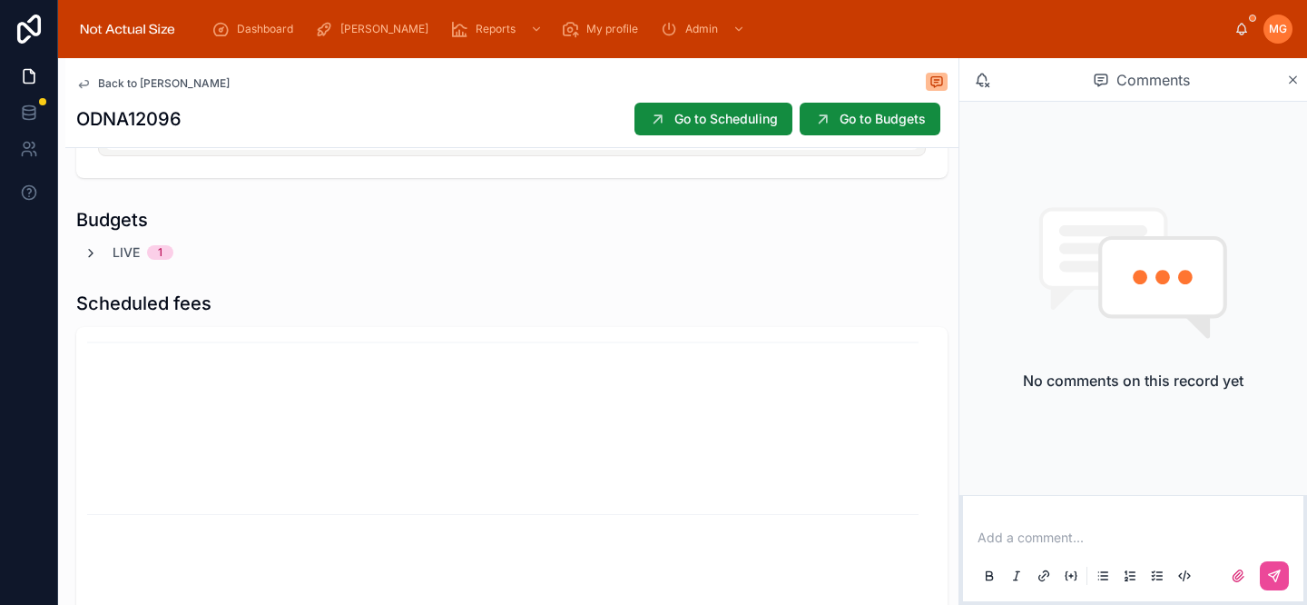
click at [86, 252] on icon at bounding box center [91, 253] width 15 height 15
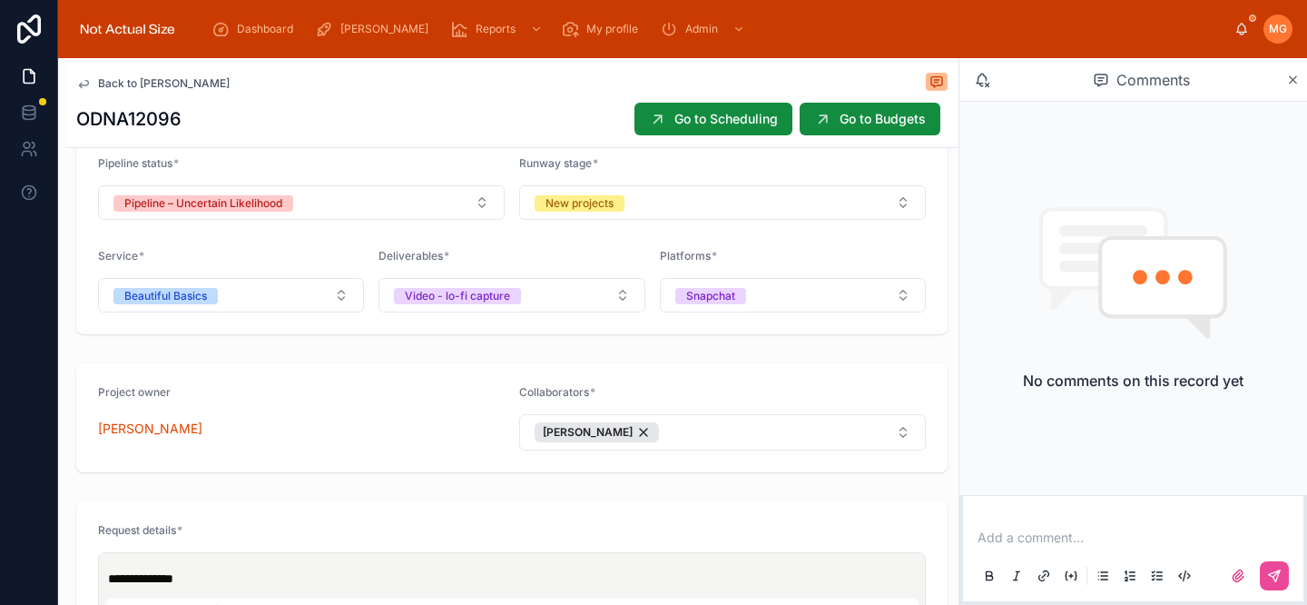
scroll to position [352, 0]
